Goal: Task Accomplishment & Management: Use online tool/utility

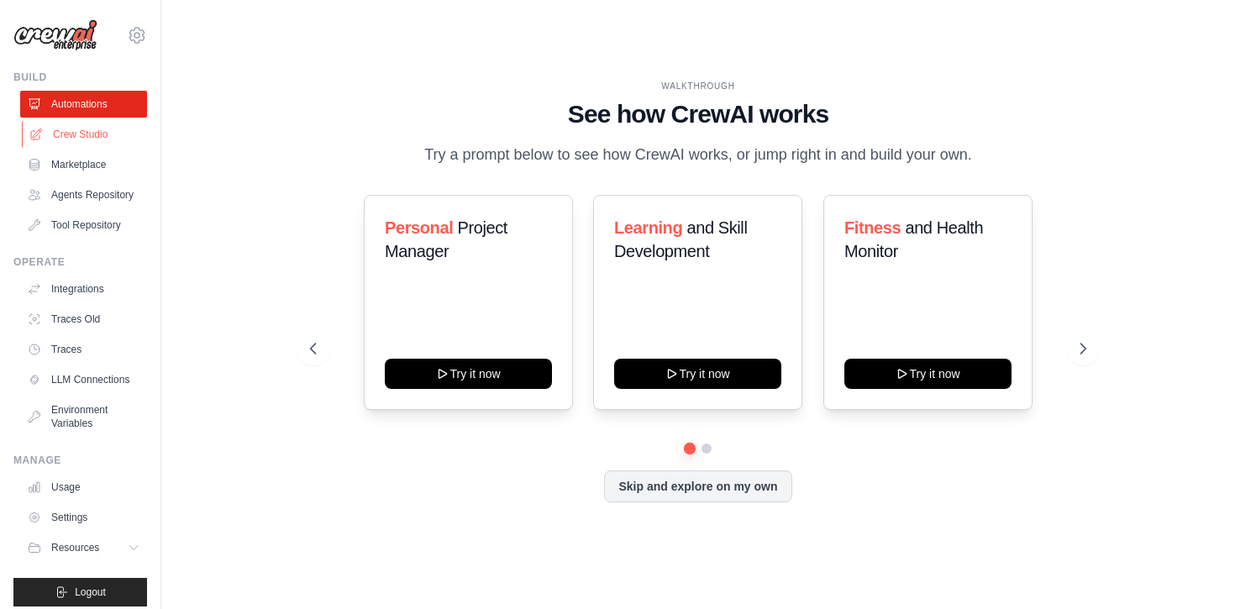
click at [67, 128] on link "Crew Studio" at bounding box center [85, 134] width 127 height 27
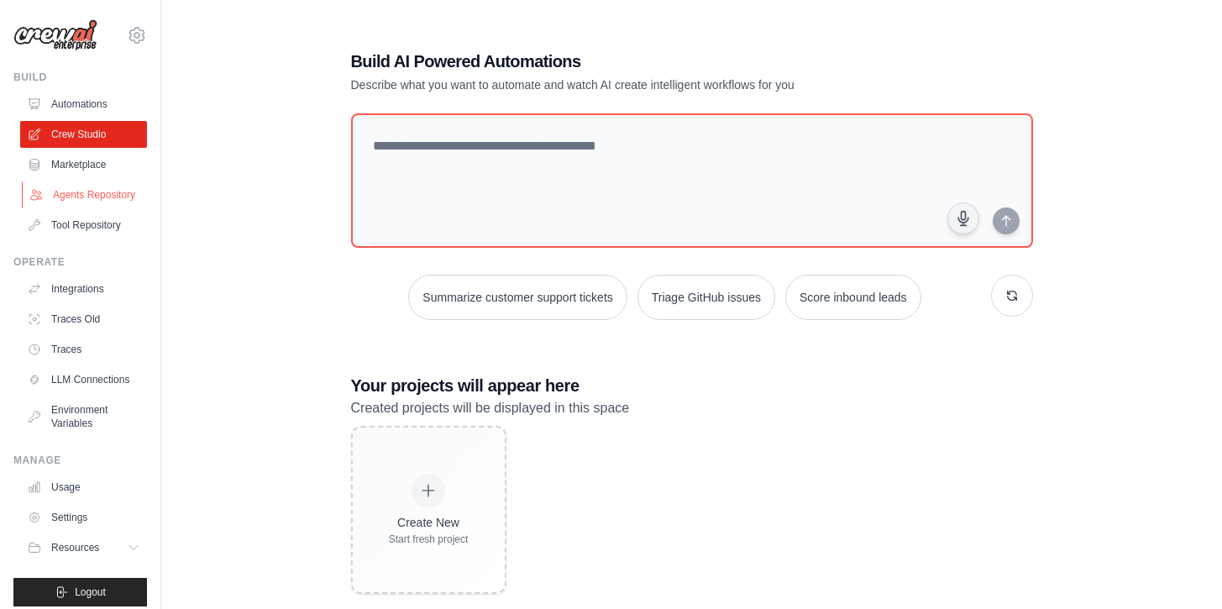
click at [71, 198] on link "Agents Repository" at bounding box center [85, 194] width 127 height 27
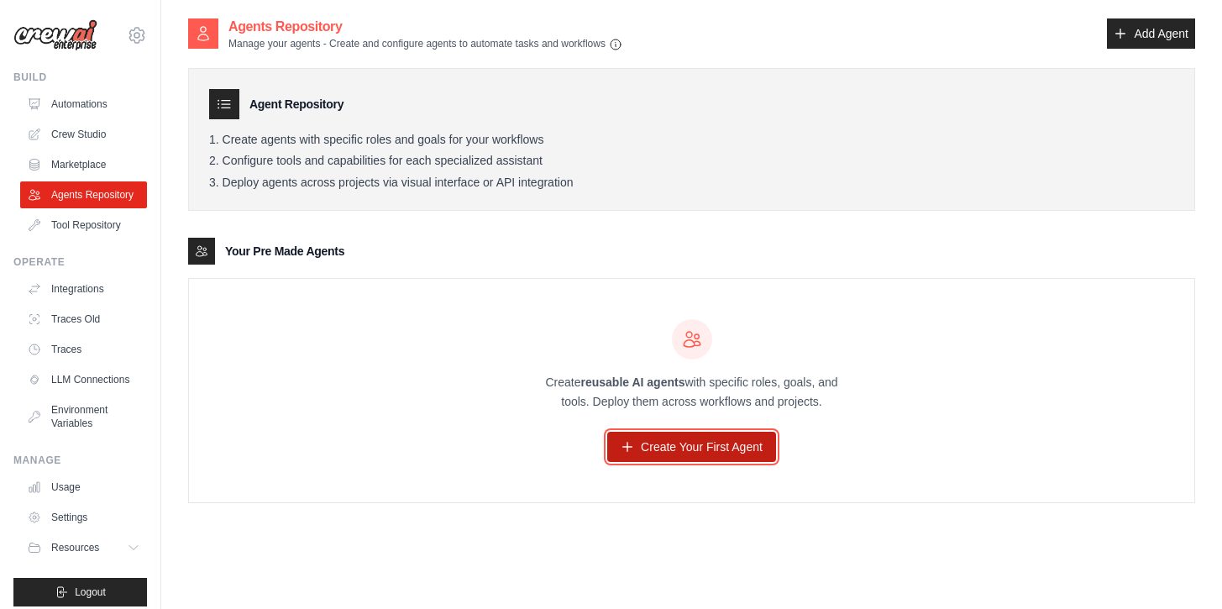
click at [621, 434] on link "Create Your First Agent" at bounding box center [691, 447] width 169 height 30
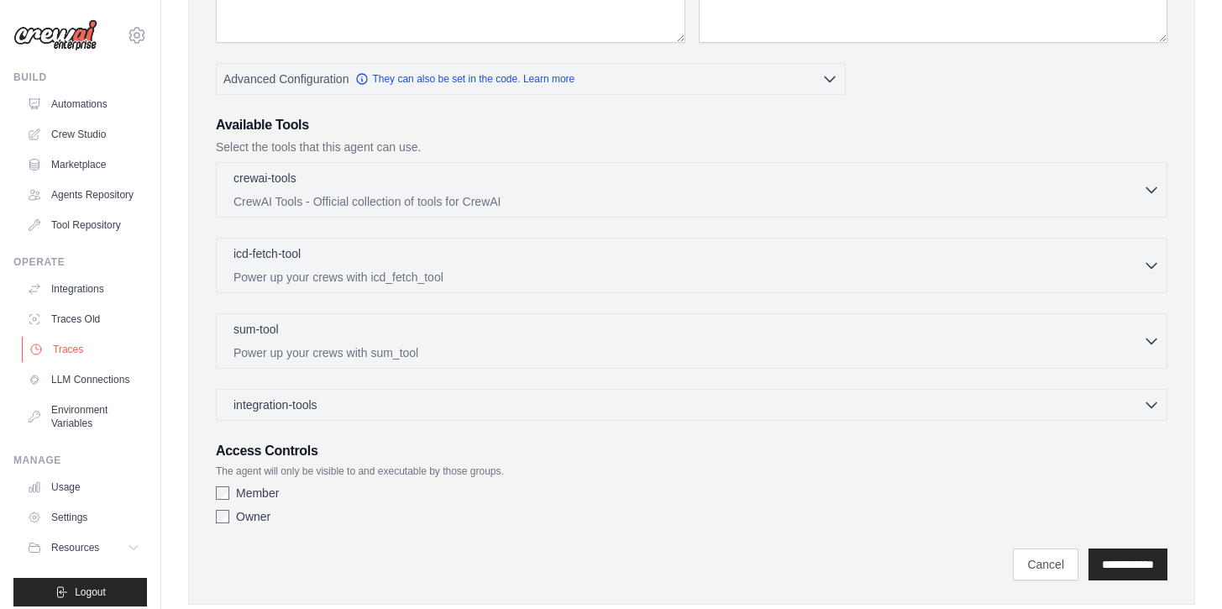
click at [58, 352] on link "Traces" at bounding box center [85, 349] width 127 height 27
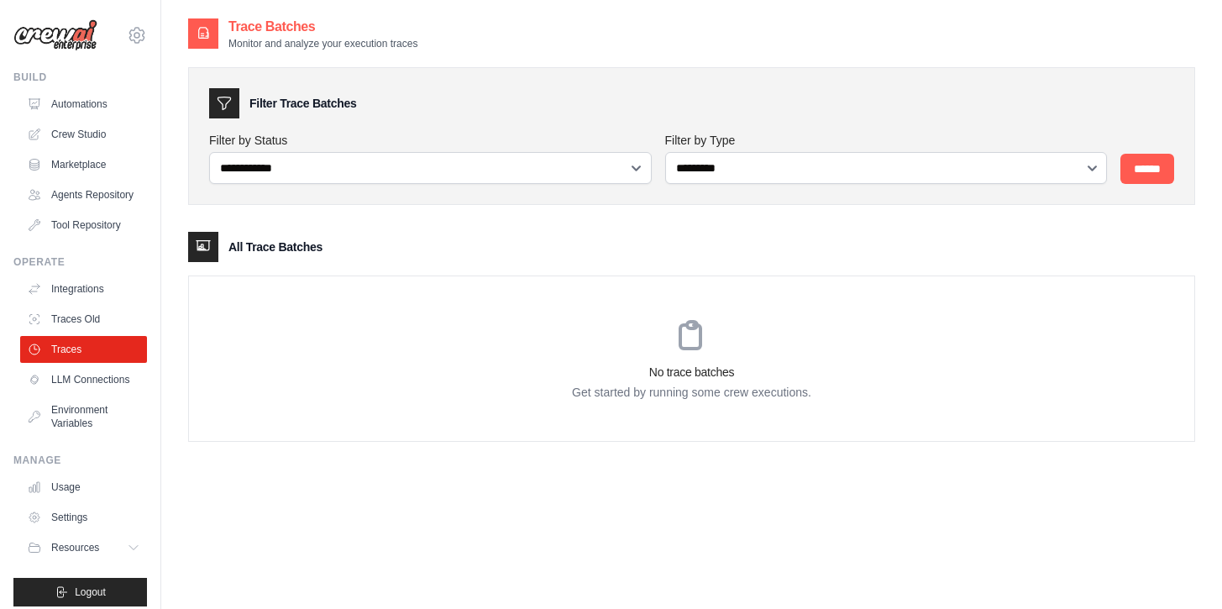
click at [44, 18] on div "warrior.mind.official@gmail.com Settings" at bounding box center [80, 27] width 134 height 54
click at [68, 34] on img at bounding box center [55, 35] width 84 height 32
